Goal: Task Accomplishment & Management: Manage account settings

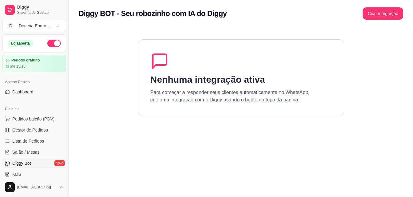
click at [168, 142] on section "Nenhuma integração ativa Para começar a responder seus clientes automaticamente…" at bounding box center [241, 125] width 325 height 197
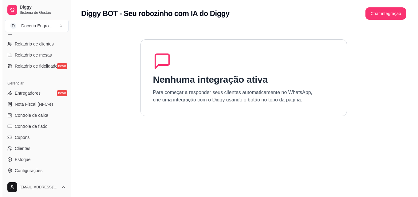
scroll to position [215, 0]
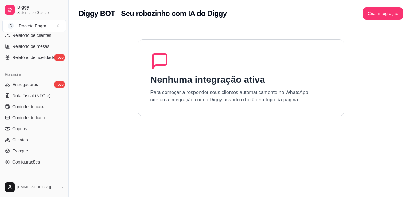
drag, startPoint x: 35, startPoint y: 110, endPoint x: 66, endPoint y: 96, distance: 33.5
click at [36, 110] on link "Controle de caixa" at bounding box center [34, 107] width 64 height 10
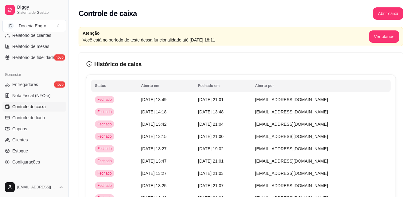
click at [255, 61] on h3 "Histórico de caixa" at bounding box center [240, 64] width 309 height 9
click at [376, 13] on button "Abrir caixa" at bounding box center [388, 13] width 30 height 12
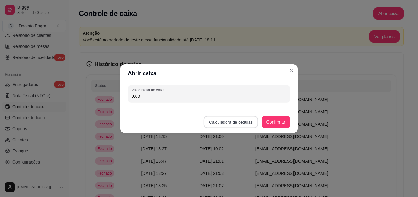
click at [243, 122] on button "Calculadora de cédulas" at bounding box center [231, 122] width 54 height 12
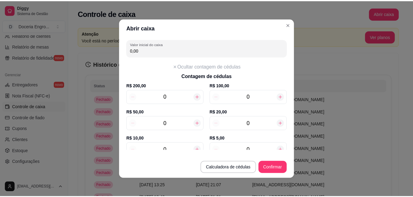
scroll to position [61, 0]
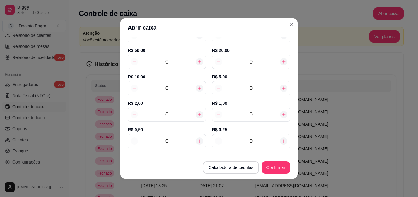
drag, startPoint x: 174, startPoint y: 109, endPoint x: 172, endPoint y: 116, distance: 8.0
click at [174, 108] on div "0" at bounding box center [167, 114] width 78 height 14
click at [172, 116] on input "0" at bounding box center [167, 114] width 58 height 9
type input "8"
type input "16,00"
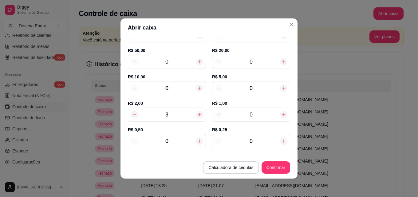
type input "8"
drag, startPoint x: 263, startPoint y: 80, endPoint x: 261, endPoint y: 85, distance: 5.1
click at [261, 81] on div "R$ 5,00 0" at bounding box center [251, 87] width 78 height 26
click at [261, 85] on input "0" at bounding box center [251, 88] width 58 height 9
type input "21,00"
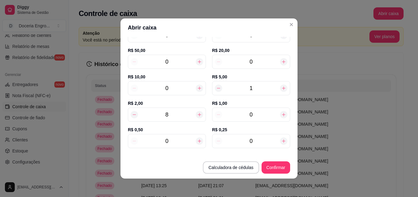
type input "1"
click at [247, 65] on input "0" at bounding box center [251, 61] width 58 height 9
type input "141,00"
type input "6"
click at [169, 120] on div "8" at bounding box center [167, 114] width 78 height 14
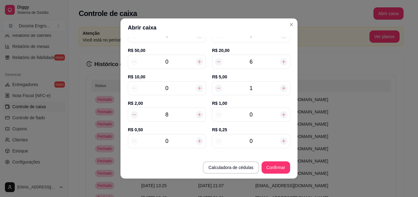
click at [172, 117] on input "8" at bounding box center [167, 114] width 58 height 9
type input "0"
type input "127,00"
type input "10"
type input "145,00"
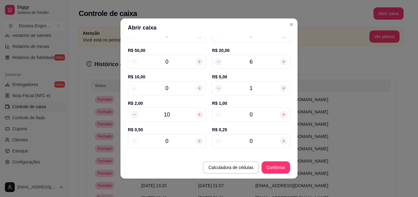
type input "10"
click at [182, 143] on input "0" at bounding box center [167, 141] width 58 height 9
type input "149,50"
type input "9"
click at [248, 137] on input "0" at bounding box center [251, 141] width 58 height 9
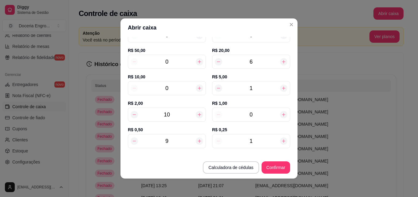
type input "10"
type input "152,00"
type input "10"
click at [275, 165] on button "Confirmar" at bounding box center [276, 168] width 28 height 12
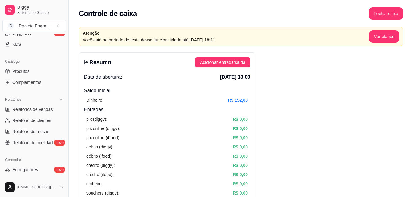
scroll to position [92, 0]
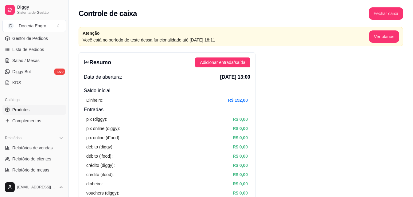
click at [38, 110] on link "Produtos" at bounding box center [34, 110] width 64 height 10
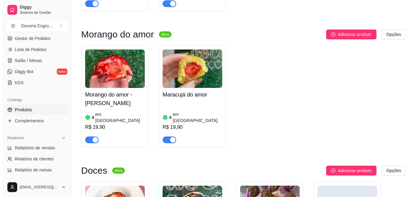
scroll to position [676, 0]
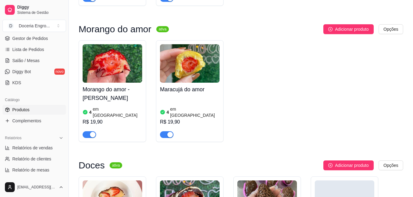
click at [173, 131] on div at bounding box center [167, 134] width 14 height 7
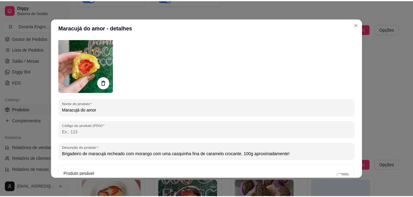
scroll to position [31, 0]
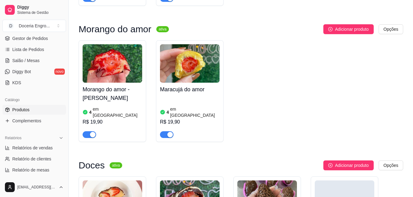
click at [169, 132] on div "button" at bounding box center [170, 135] width 6 height 6
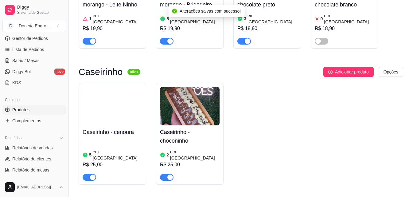
scroll to position [921, 0]
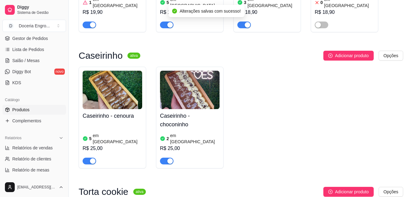
click at [183, 132] on article "em [GEOGRAPHIC_DATA]" at bounding box center [194, 138] width 49 height 12
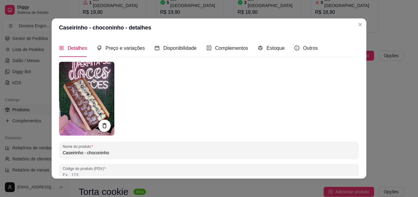
click at [280, 49] on div "Detalhes Preço e variações Disponibilidade Complementos Estoque Outros" at bounding box center [188, 48] width 259 height 18
click at [275, 49] on span "Estoque" at bounding box center [275, 47] width 18 height 5
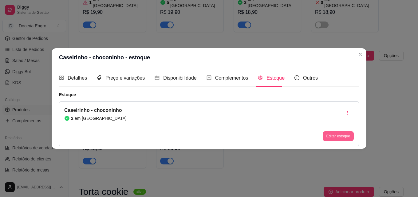
click at [345, 135] on button "Editar estoque" at bounding box center [337, 136] width 31 height 10
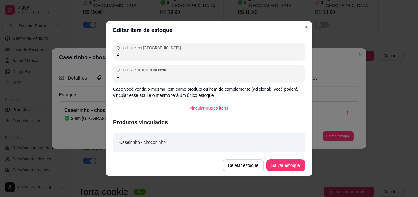
click at [151, 51] on input "2" at bounding box center [209, 54] width 184 height 6
type input "6"
click at [286, 168] on button "Salvar estoque" at bounding box center [285, 165] width 38 height 12
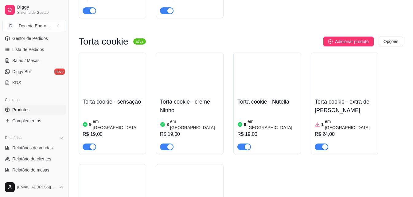
scroll to position [1075, 0]
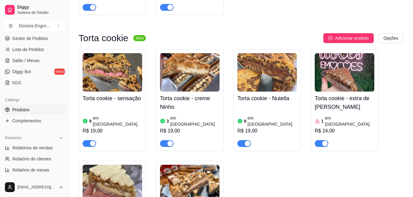
click at [339, 115] on article "em [GEOGRAPHIC_DATA]" at bounding box center [349, 121] width 49 height 12
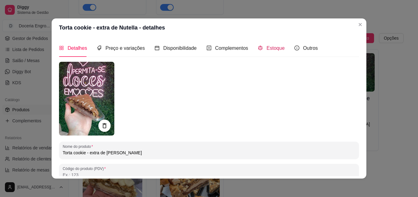
click at [272, 48] on span "Estoque" at bounding box center [275, 47] width 18 height 5
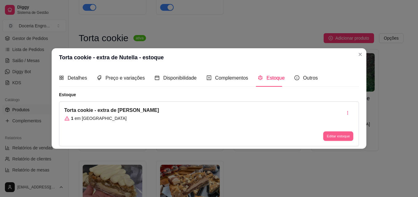
click at [340, 135] on button "Editar estoque" at bounding box center [338, 136] width 30 height 10
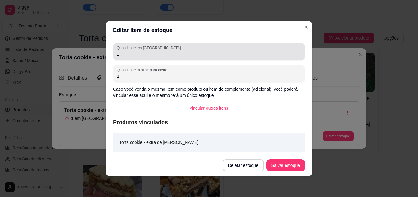
click at [136, 58] on div "Quantidade em estoque 1" at bounding box center [209, 51] width 192 height 17
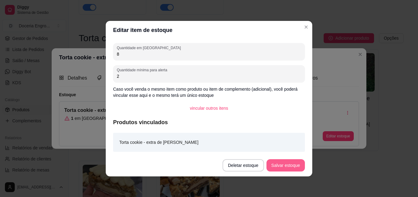
type input "8"
click at [288, 163] on button "Salvar estoque" at bounding box center [285, 165] width 38 height 12
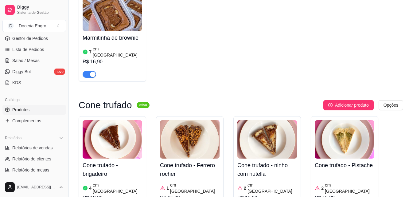
scroll to position [1535, 0]
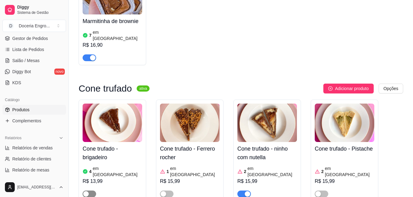
click at [88, 190] on span "button" at bounding box center [90, 193] width 14 height 7
click at [166, 191] on div "button" at bounding box center [164, 194] width 6 height 6
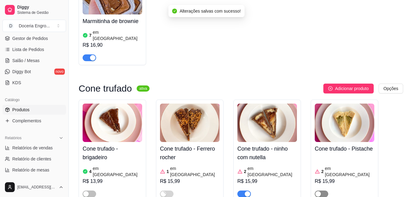
click at [319, 191] on div "button" at bounding box center [318, 194] width 6 height 6
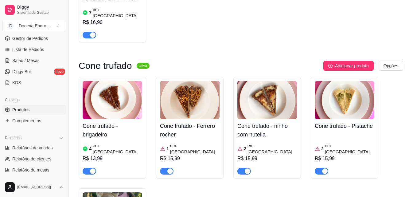
scroll to position [1597, 0]
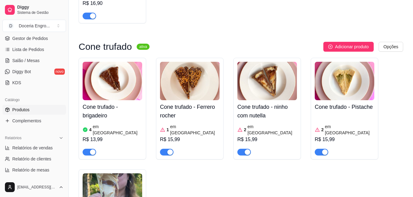
scroll to position [1566, 0]
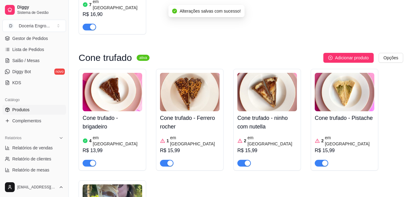
click at [184, 134] on article "em [GEOGRAPHIC_DATA]" at bounding box center [194, 140] width 49 height 12
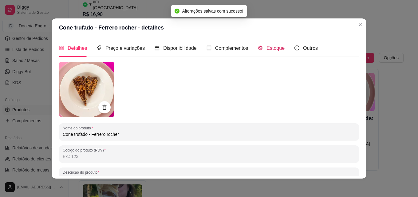
click at [266, 48] on span "Estoque" at bounding box center [275, 47] width 18 height 5
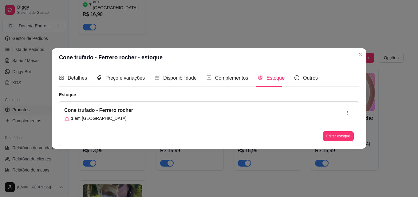
click at [346, 142] on div "Cone trufado - Ferrero rocher 1 em estoque Editar estoque" at bounding box center [209, 123] width 300 height 45
click at [344, 136] on button "Editar estoque" at bounding box center [338, 136] width 30 height 10
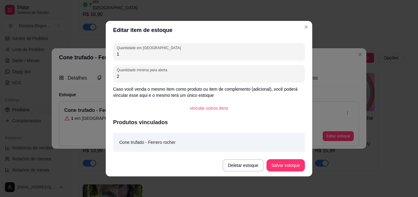
click at [127, 56] on input "1" at bounding box center [209, 54] width 184 height 6
type input "4"
click at [285, 167] on button "Salvar estoque" at bounding box center [285, 165] width 37 height 12
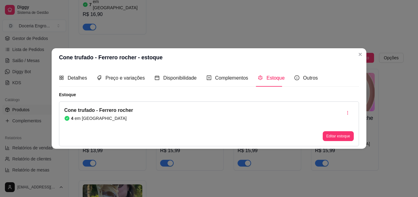
click at [362, 60] on header "Cone trufado - Ferrero rocher - estoque" at bounding box center [209, 57] width 314 height 18
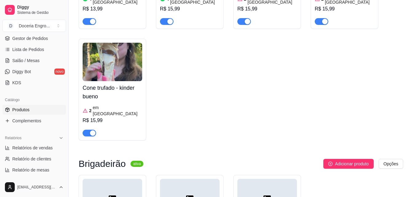
scroll to position [1638, 0]
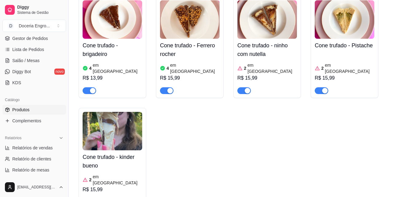
click at [100, 173] on article "em [GEOGRAPHIC_DATA]" at bounding box center [117, 179] width 49 height 12
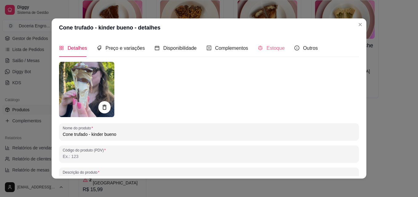
click at [262, 52] on div "Estoque" at bounding box center [271, 48] width 27 height 18
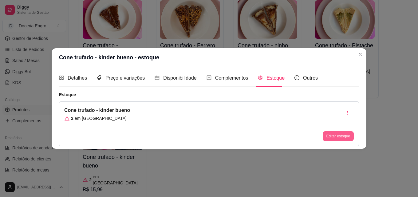
click at [341, 136] on button "Editar estoque" at bounding box center [337, 136] width 31 height 10
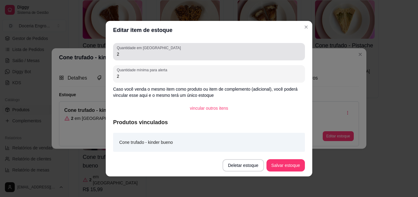
click at [174, 53] on input "2" at bounding box center [209, 54] width 184 height 6
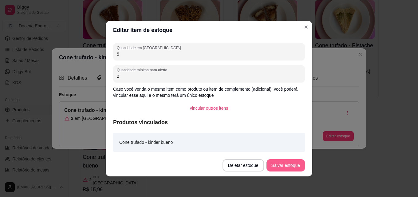
type input "5"
click at [286, 164] on button "Salvar estoque" at bounding box center [285, 165] width 38 height 12
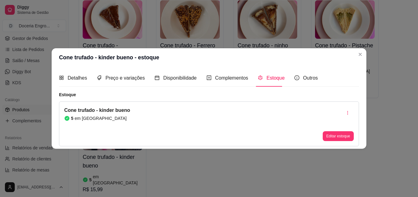
click at [364, 57] on header "Cone trufado - kinder bueno - estoque" at bounding box center [209, 57] width 314 height 18
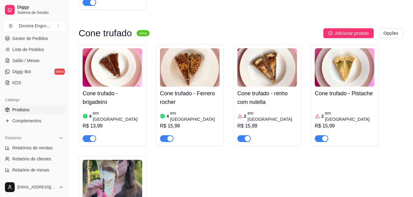
scroll to position [1577, 0]
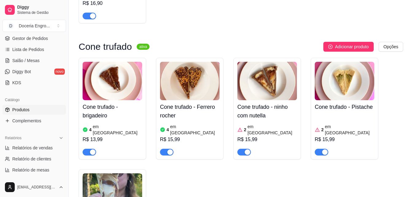
click at [264, 136] on div "R$ 15,99" at bounding box center [267, 139] width 60 height 7
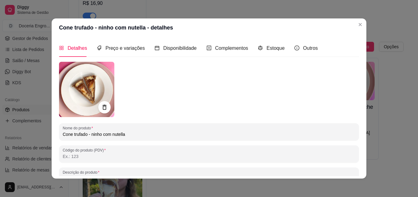
click at [280, 46] on div "Detalhes Preço e variações Disponibilidade Complementos Estoque Outros" at bounding box center [188, 48] width 259 height 18
click at [276, 48] on span "Estoque" at bounding box center [275, 47] width 18 height 5
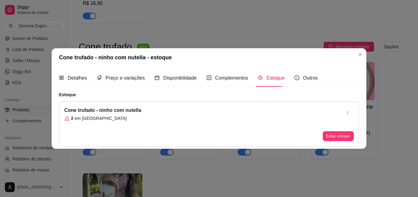
click at [321, 134] on div "Cone trufado - ninho com nutella 2 em estoque Editar estoque" at bounding box center [209, 123] width 300 height 45
click at [324, 134] on button "Editar estoque" at bounding box center [337, 136] width 31 height 10
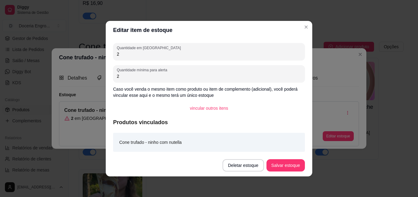
click at [127, 61] on div "Quantidade em estoque 2 Quantidade mínima para alerta 2 Caso você venda o mesmo…" at bounding box center [209, 96] width 206 height 115
click at [127, 55] on input "2" at bounding box center [209, 54] width 184 height 6
type input "6"
click at [281, 168] on button "Salvar estoque" at bounding box center [285, 165] width 38 height 12
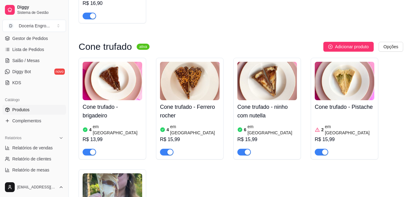
click at [335, 114] on div "2 em estoque R$ 15,99" at bounding box center [345, 135] width 60 height 42
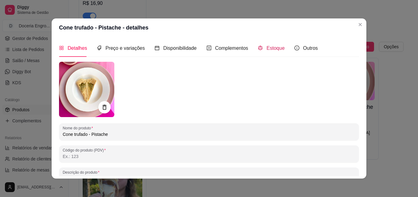
click at [274, 46] on span "Estoque" at bounding box center [275, 47] width 18 height 5
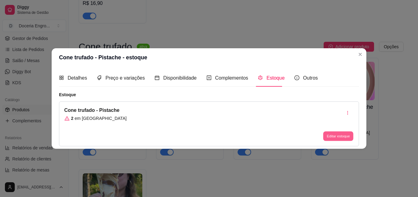
click at [333, 136] on button "Editar estoque" at bounding box center [338, 136] width 30 height 10
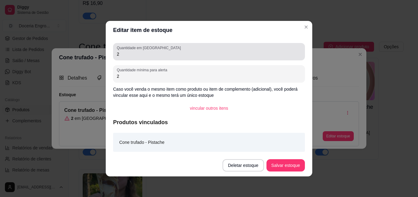
click at [149, 56] on input "2" at bounding box center [209, 54] width 184 height 6
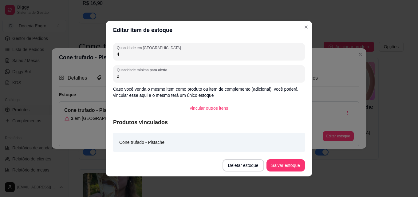
type input "4"
click at [286, 163] on button "Salvar estoque" at bounding box center [285, 165] width 37 height 12
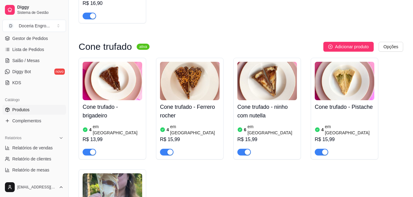
click at [109, 123] on article "em [GEOGRAPHIC_DATA]" at bounding box center [117, 129] width 49 height 12
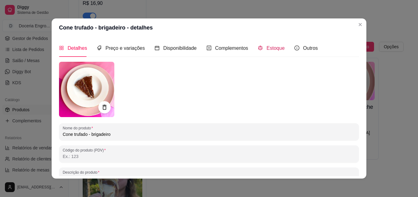
click at [270, 47] on span "Estoque" at bounding box center [275, 47] width 18 height 5
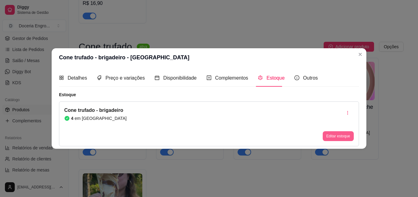
click at [351, 136] on button "Editar estoque" at bounding box center [337, 136] width 31 height 10
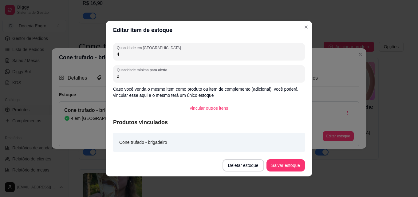
click at [158, 55] on input "4" at bounding box center [209, 54] width 184 height 6
type input "6"
click at [285, 175] on footer "Deletar estoque Salvar estoque" at bounding box center [209, 165] width 206 height 22
click at [285, 170] on button "Salvar estoque" at bounding box center [285, 165] width 37 height 12
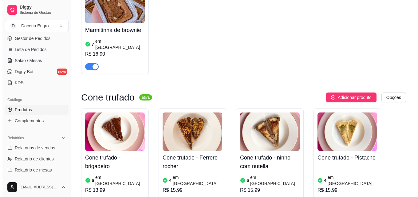
scroll to position [1516, 0]
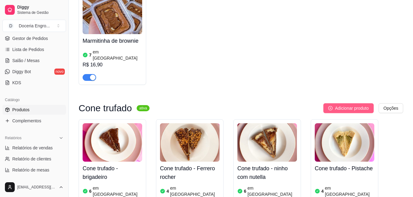
click at [348, 103] on button "Adicionar produto" at bounding box center [348, 108] width 50 height 10
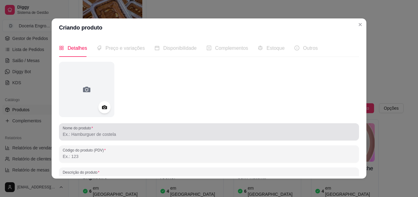
click at [199, 129] on div at bounding box center [209, 132] width 292 height 12
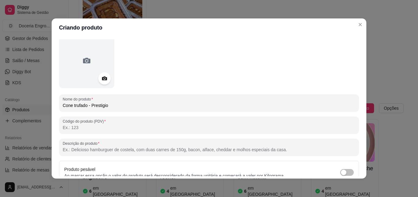
scroll to position [61, 0]
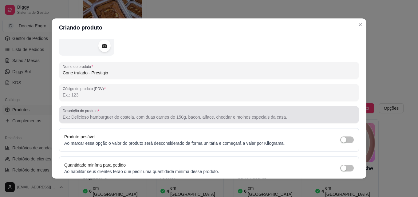
type input "Cone trufado - Prestigio"
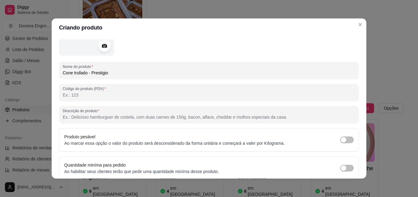
click at [170, 117] on input "Descrição do produto" at bounding box center [209, 117] width 292 height 6
paste input "Cone banhado no chocolate nobre meio amargo envolto no coco ralado, recheado co…"
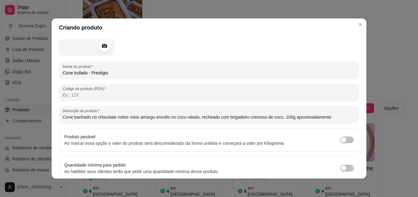
click at [170, 117] on input "Cone banhado no chocolate nobre meio amargo envolto no coco ralado, recheado co…" at bounding box center [209, 117] width 292 height 6
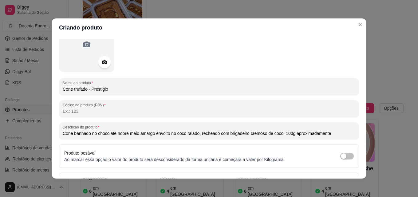
scroll to position [88, 0]
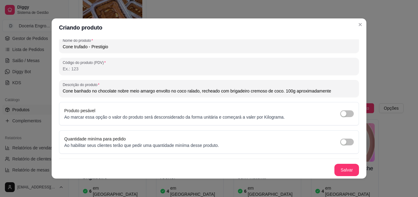
type input "Cone banhado no chocolate nobre meio amargo envolto no coco ralado, recheado co…"
click at [338, 163] on div "Nome do produto Cone trufado - Prestigio Código do produto (PDV) Descrição do p…" at bounding box center [209, 75] width 300 height 202
click at [340, 171] on button "Salvar" at bounding box center [346, 170] width 24 height 12
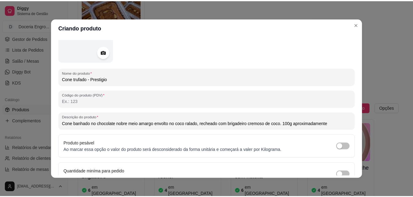
scroll to position [0, 0]
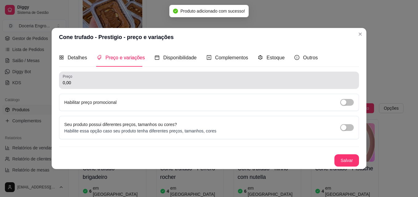
click at [101, 78] on div "0,00" at bounding box center [209, 80] width 292 height 12
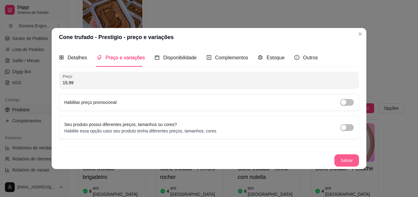
type input "15,99"
click at [343, 162] on button "Salvar" at bounding box center [346, 160] width 25 height 12
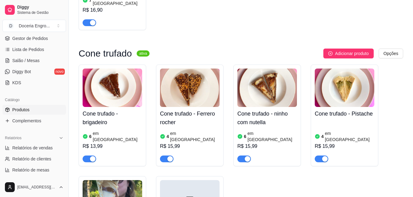
scroll to position [1577, 0]
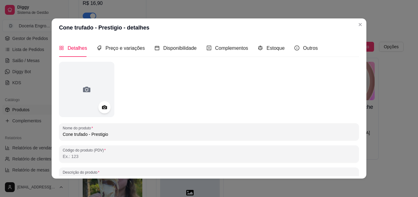
click at [281, 54] on div "Detalhes Preço e variações Disponibilidade Complementos Estoque Outros" at bounding box center [188, 48] width 259 height 18
click at [275, 50] on span "Estoque" at bounding box center [275, 47] width 18 height 5
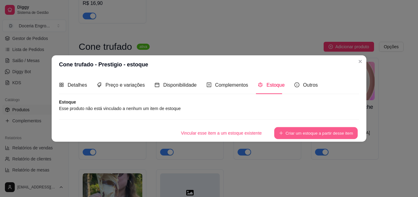
click at [314, 134] on button "Criar um estoque a partir desse item" at bounding box center [316, 133] width 84 height 12
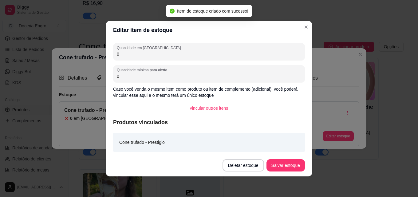
click at [192, 59] on div "Quantidade em estoque 0" at bounding box center [209, 51] width 192 height 17
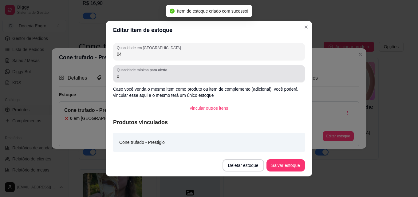
type input "04"
click at [188, 75] on input "0" at bounding box center [209, 76] width 184 height 6
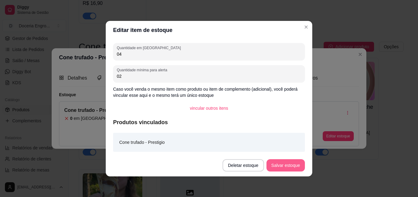
type input "02"
click at [278, 165] on button "Salvar estoque" at bounding box center [285, 165] width 38 height 12
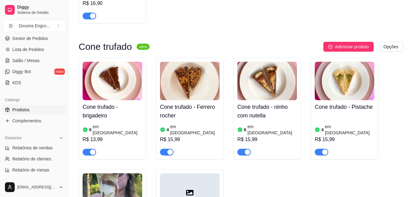
click at [297, 136] on div "Cone trufado - brigadeiro 6 em estoque R$ 13,99 Cone trufado - Ferrero rocher 4…" at bounding box center [241, 164] width 325 height 213
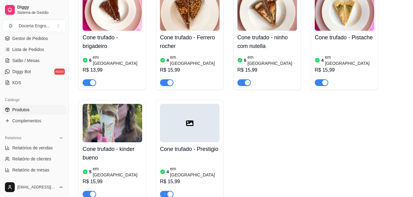
scroll to position [1731, 0]
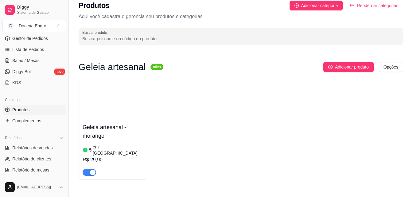
scroll to position [0, 0]
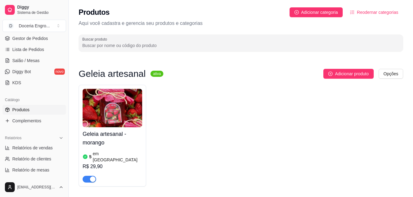
click at [227, 10] on div "Produtos Adicionar categoria Reodernar categorias" at bounding box center [241, 12] width 325 height 10
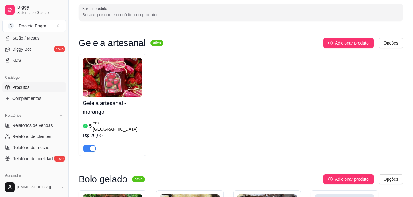
scroll to position [123, 0]
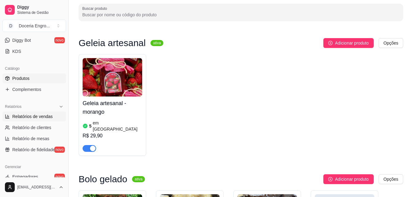
click at [26, 115] on span "Relatórios de vendas" at bounding box center [32, 116] width 41 height 6
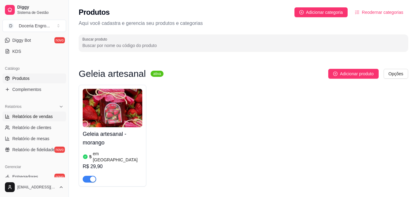
select select "ALL"
select select "0"
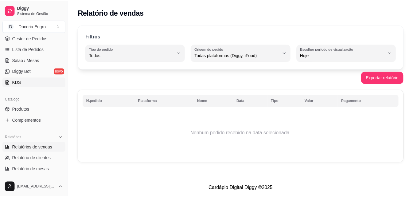
scroll to position [31, 0]
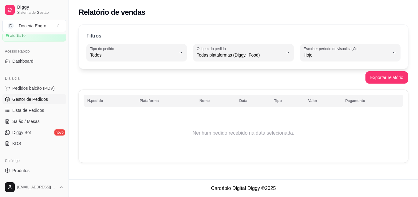
click at [42, 103] on link "Gestor de Pedidos" at bounding box center [34, 99] width 64 height 10
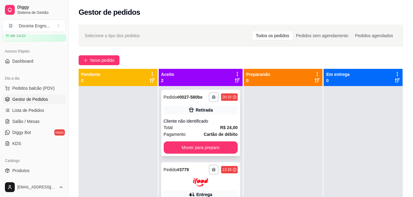
scroll to position [17, 0]
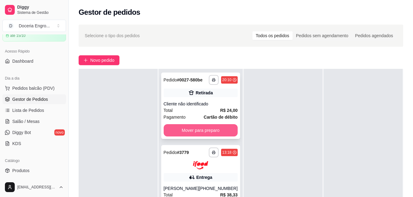
click at [210, 126] on button "Mover para preparo" at bounding box center [201, 130] width 74 height 12
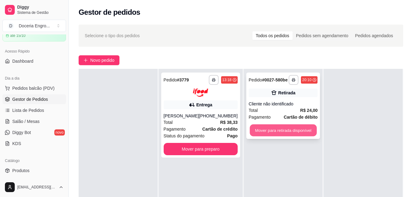
click at [290, 128] on button "Mover para retirada disponível" at bounding box center [283, 130] width 67 height 12
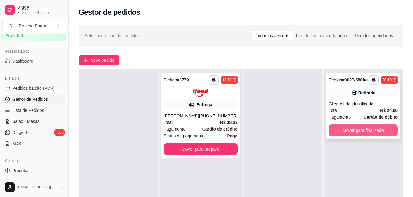
click at [371, 133] on button "Mover para finalizado" at bounding box center [363, 130] width 69 height 12
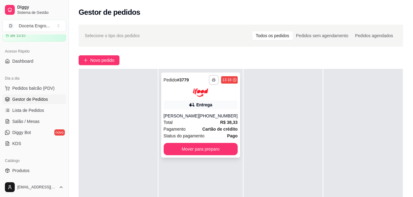
click at [212, 78] on icon "button" at bounding box center [214, 80] width 4 height 4
click at [197, 105] on button "IMPRESSORA" at bounding box center [192, 101] width 45 height 10
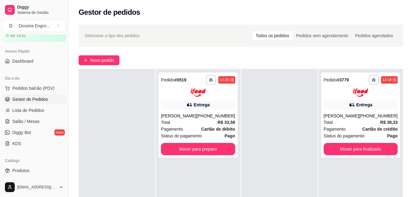
click at [243, 14] on div "Gestor de pedidos" at bounding box center [241, 12] width 325 height 10
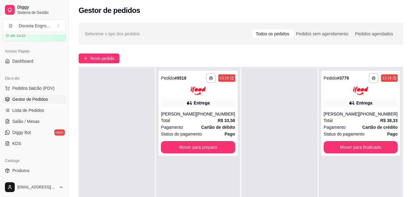
scroll to position [0, 0]
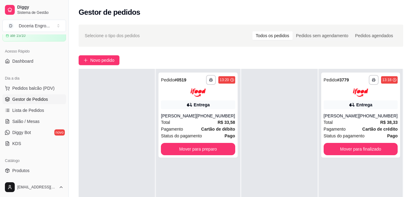
click at [248, 19] on div "Gestor de pedidos" at bounding box center [241, 10] width 344 height 21
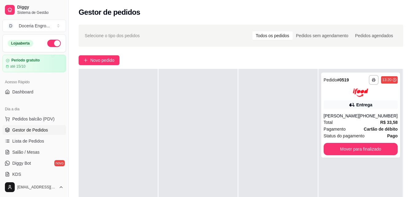
click at [156, 20] on div "Gestor de pedidos" at bounding box center [241, 10] width 344 height 21
click at [24, 88] on link "Dashboard" at bounding box center [34, 92] width 64 height 10
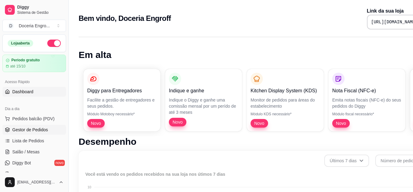
click at [23, 132] on span "Gestor de Pedidos" at bounding box center [30, 130] width 36 height 6
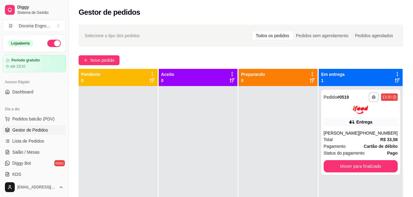
click at [144, 61] on div "Novo pedido" at bounding box center [241, 60] width 325 height 10
